Goal: Information Seeking & Learning: Learn about a topic

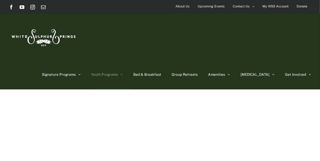
drag, startPoint x: 0, startPoint y: 0, endPoint x: 121, endPoint y: 69, distance: 139.2
click at [121, 69] on link "Youth Programs" at bounding box center [107, 75] width 32 height 30
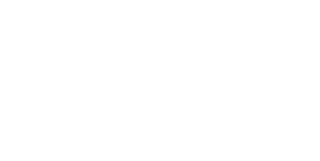
scroll to position [120, 0]
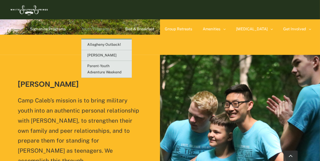
scroll to position [664, 0]
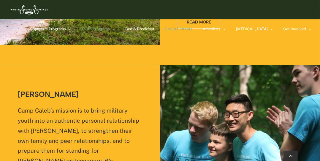
click at [192, 27] on span "Group Retreats" at bounding box center [179, 29] width 28 height 4
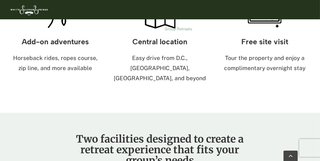
scroll to position [500, 0]
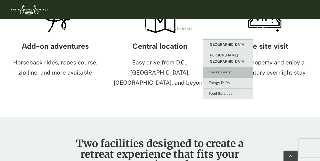
click at [231, 70] on span "The Property" at bounding box center [220, 72] width 22 height 4
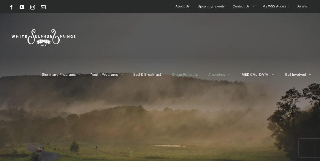
click at [198, 75] on span "Group Retreats" at bounding box center [185, 75] width 26 height 4
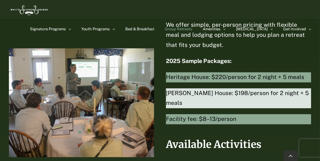
scroll to position [1386, 0]
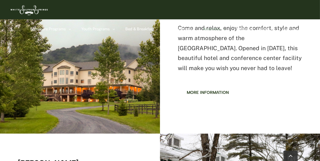
scroll to position [265, 0]
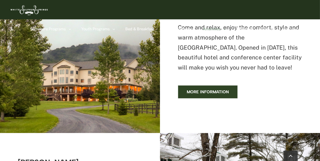
click at [205, 90] on span "More information" at bounding box center [208, 91] width 42 height 5
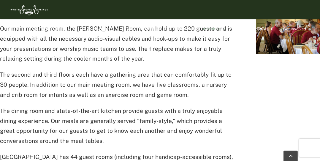
scroll to position [241, 0]
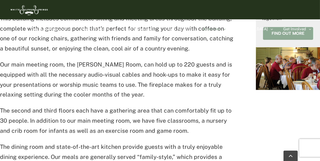
click at [298, 30] on link "Find out more" at bounding box center [288, 33] width 50 height 13
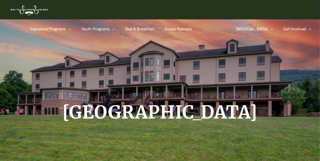
scroll to position [0, 0]
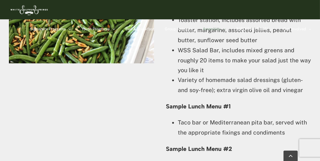
scroll to position [1135, 0]
